Goal: Task Accomplishment & Management: Manage account settings

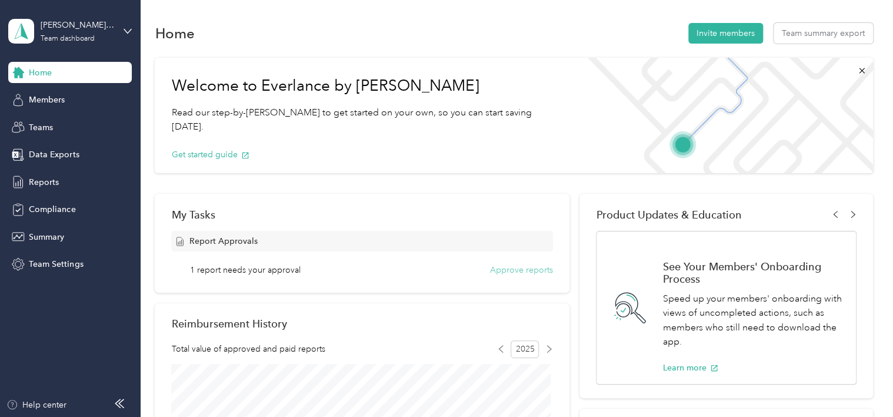
click at [511, 273] on button "Approve reports" at bounding box center [521, 270] width 63 height 12
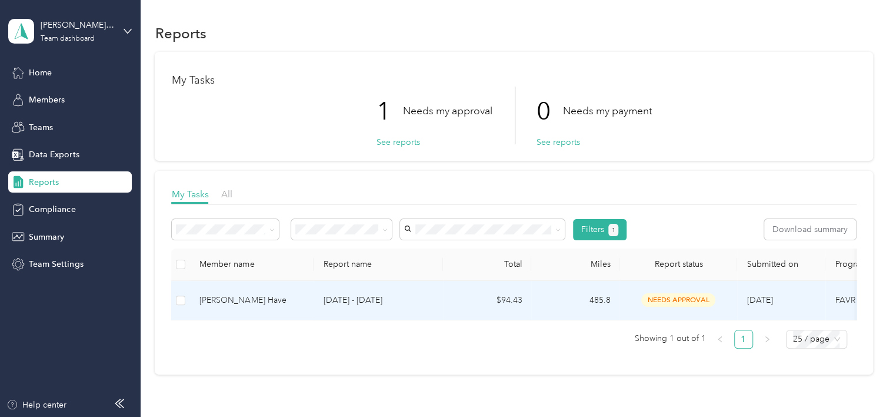
click at [313, 304] on td "[PERSON_NAME] Have" at bounding box center [252, 300] width 124 height 39
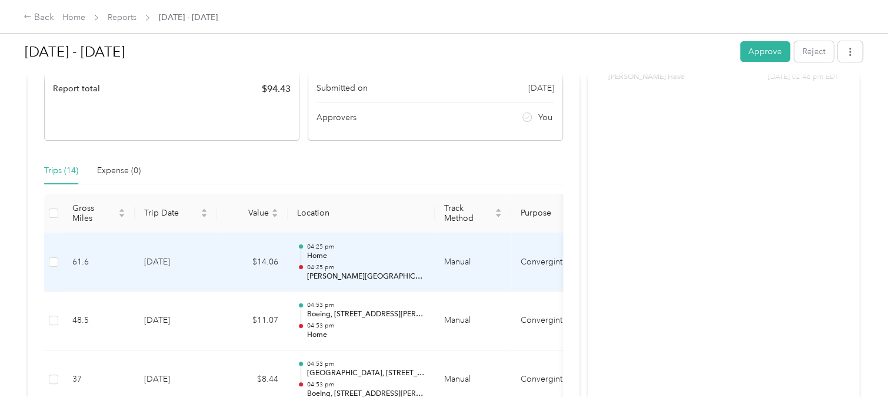
scroll to position [176, 0]
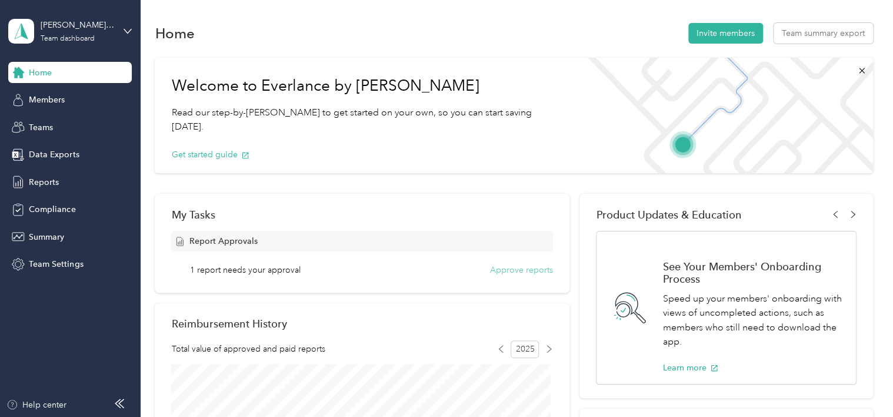
click at [499, 269] on button "Approve reports" at bounding box center [521, 270] width 63 height 12
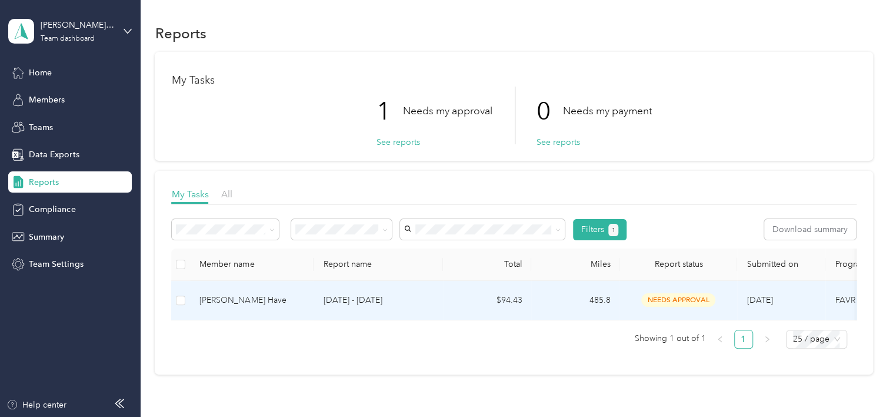
click at [338, 302] on p "[DATE] - [DATE]" at bounding box center [378, 300] width 111 height 13
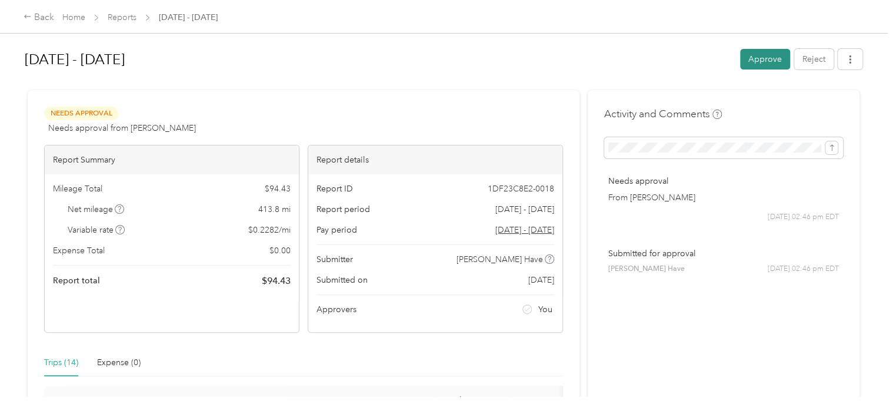
click at [748, 56] on button "Approve" at bounding box center [765, 59] width 50 height 21
